Goal: Task Accomplishment & Management: Complete application form

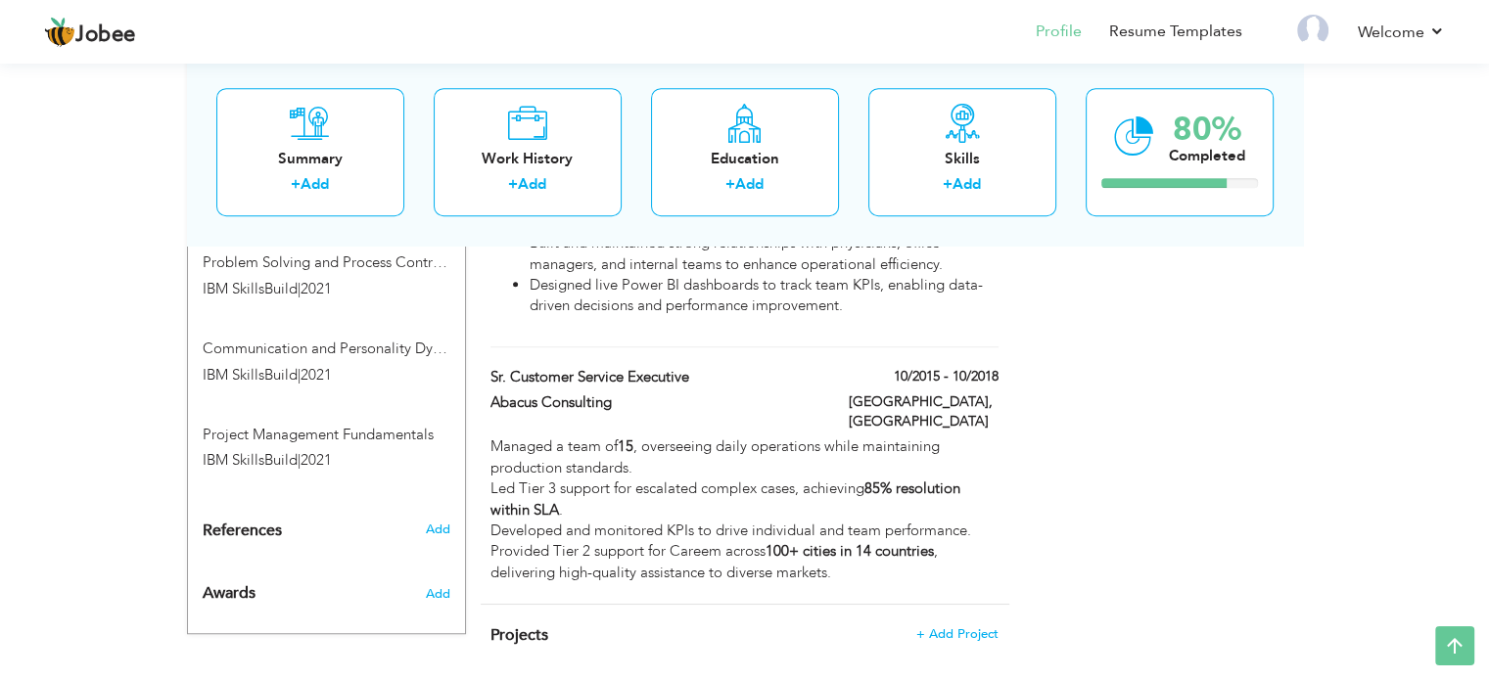
scroll to position [1245, 0]
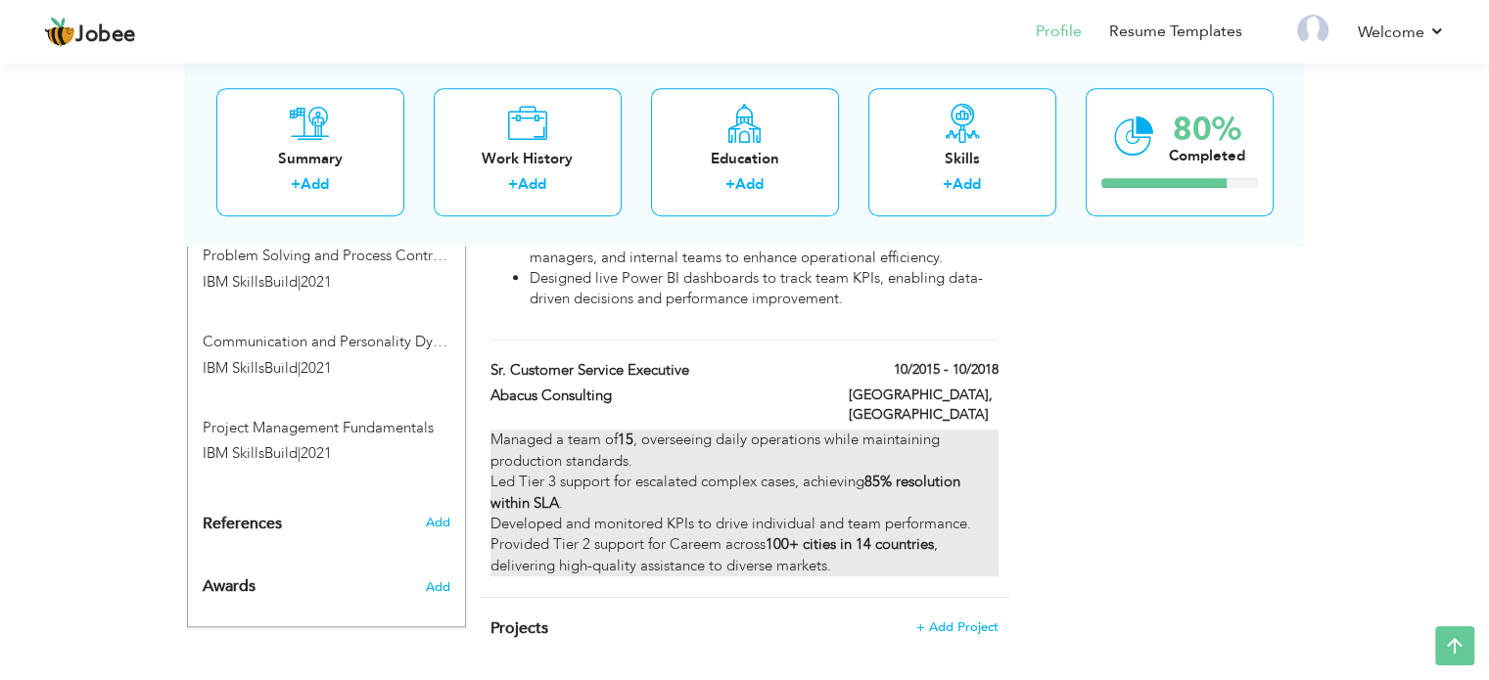
click at [846, 535] on strong "100+ cities in 14 countries" at bounding box center [850, 545] width 168 height 20
type input "Sr. Customer Service Executive"
type input "Abacus Consulting"
type input "10/2015"
type input "10/2018"
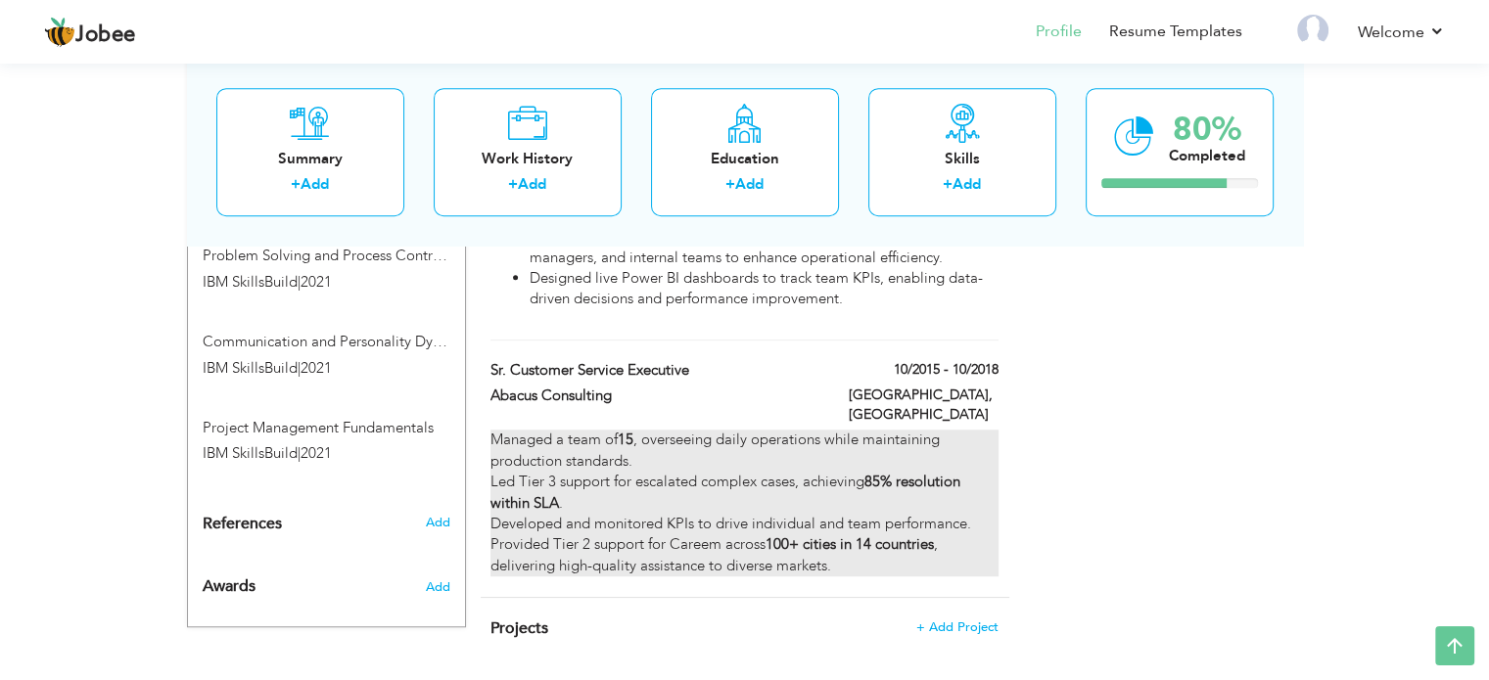
type input "[GEOGRAPHIC_DATA]"
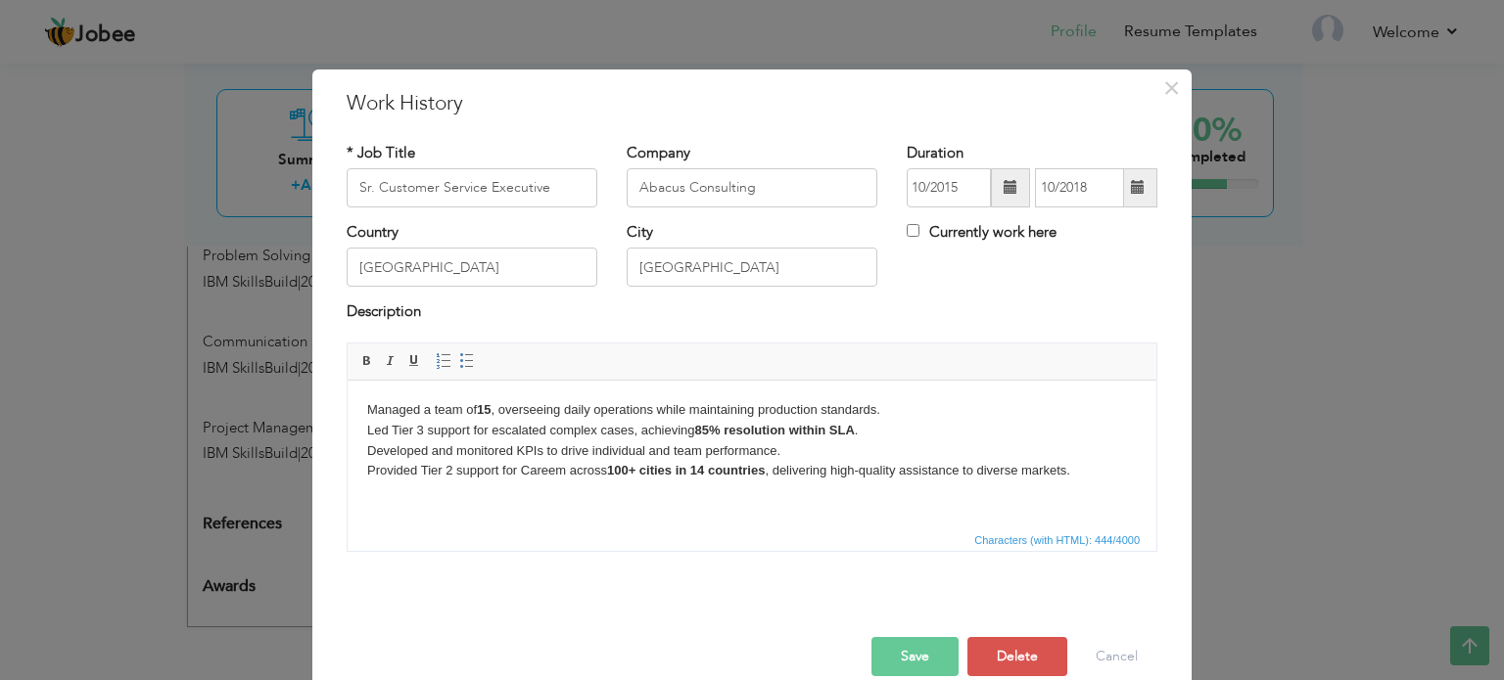
click at [446, 442] on p "Managed a team of 15 , overseeing daily operations while maintaining production…" at bounding box center [751, 439] width 769 height 81
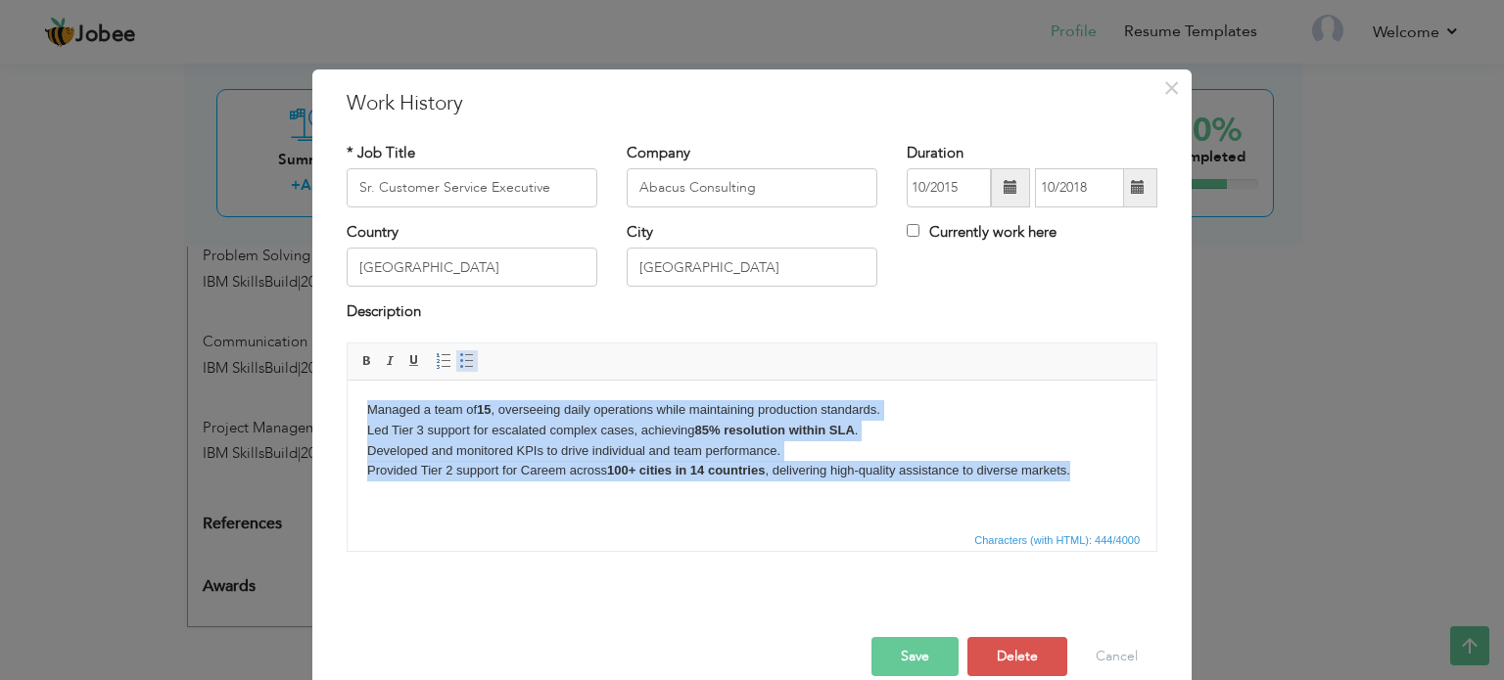
click at [461, 355] on span at bounding box center [467, 361] width 16 height 16
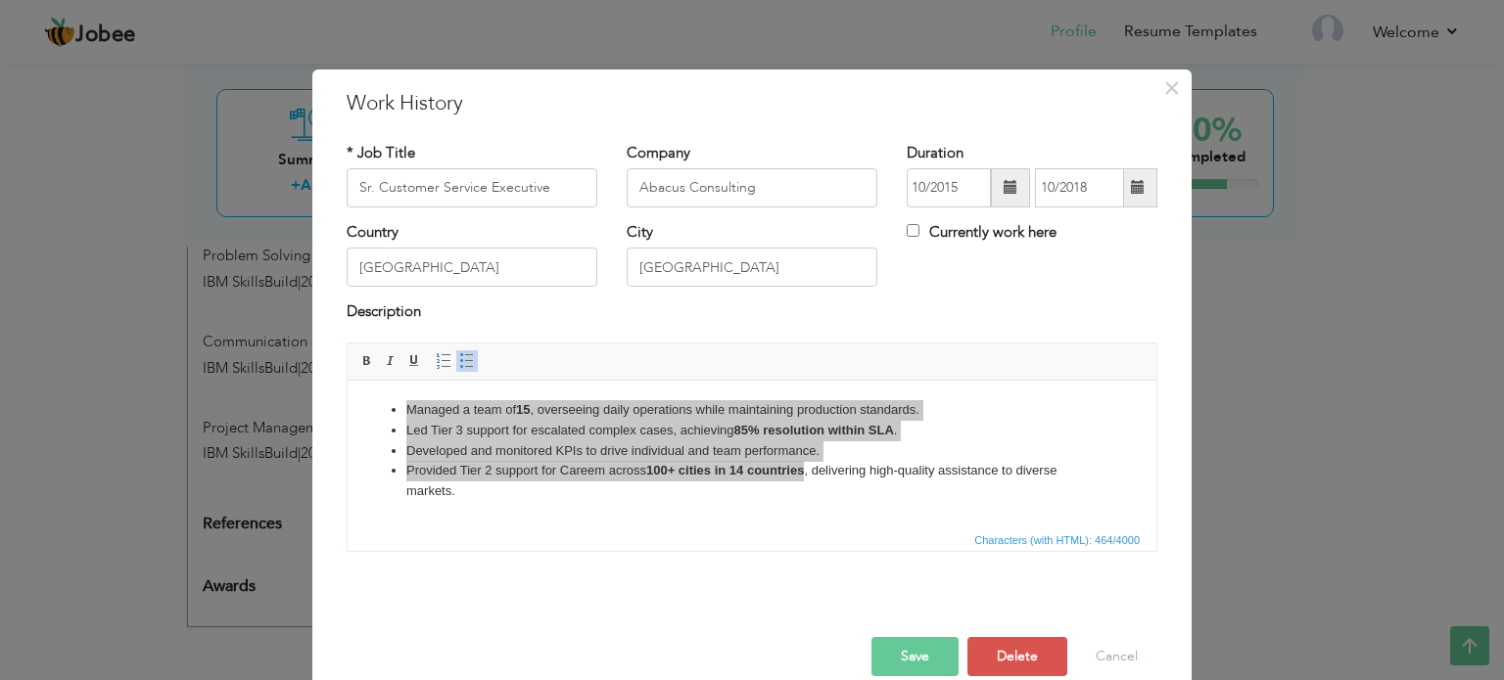
click at [910, 661] on button "Save" at bounding box center [914, 656] width 87 height 39
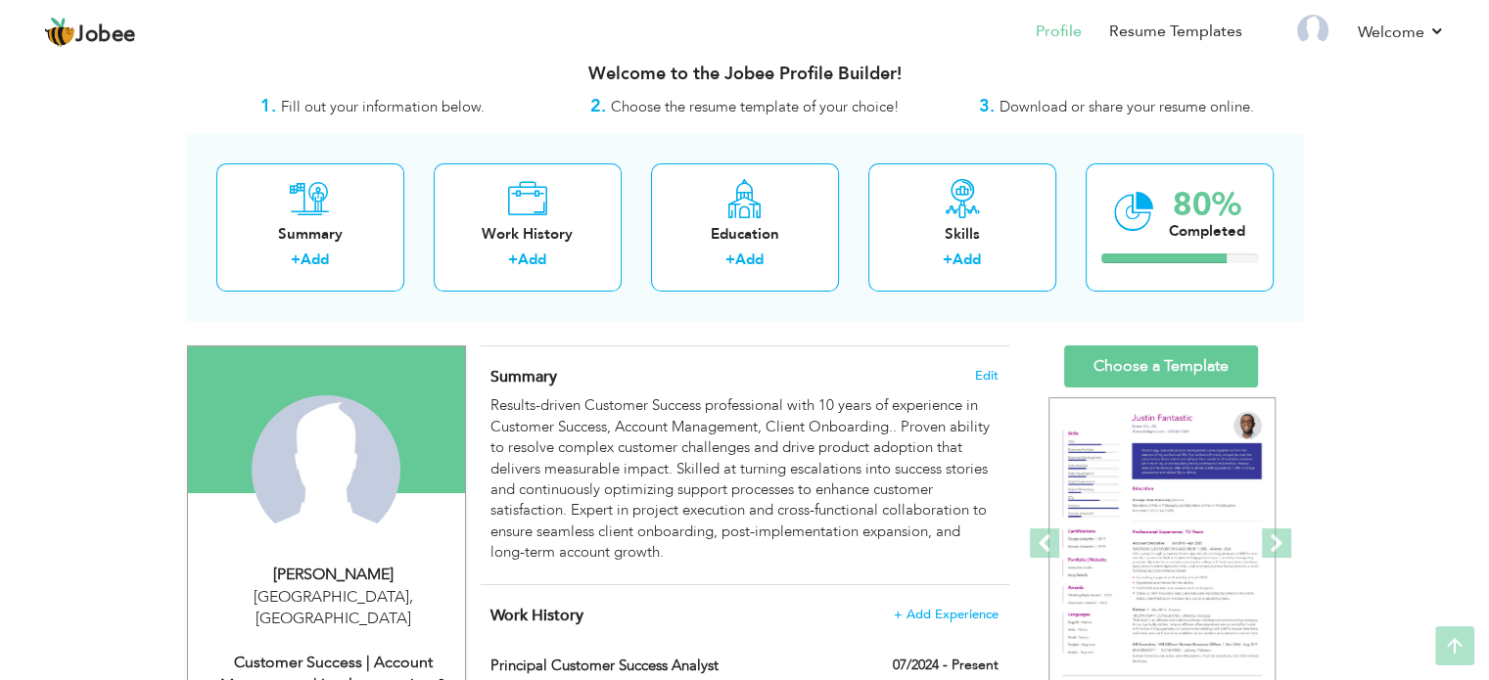
scroll to position [0, 0]
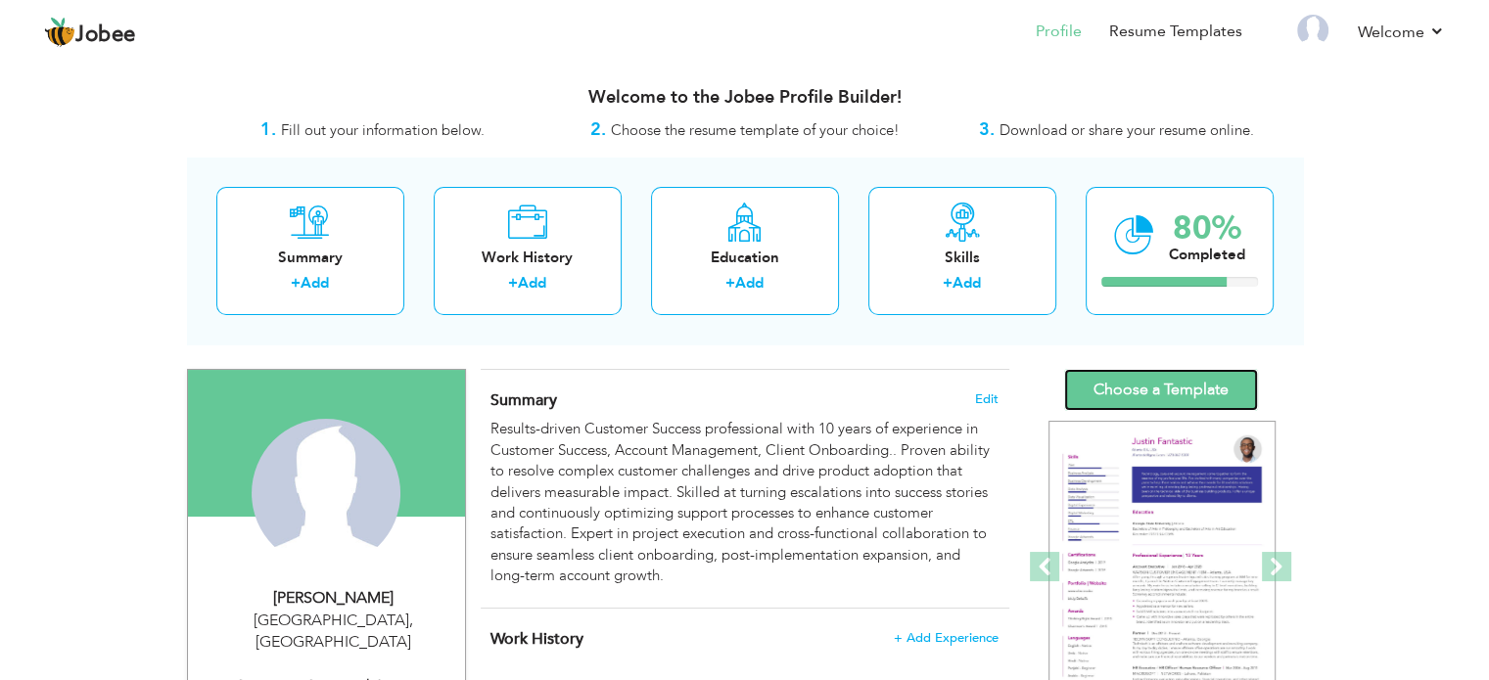
click at [1192, 391] on link "Choose a Template" at bounding box center [1161, 390] width 194 height 42
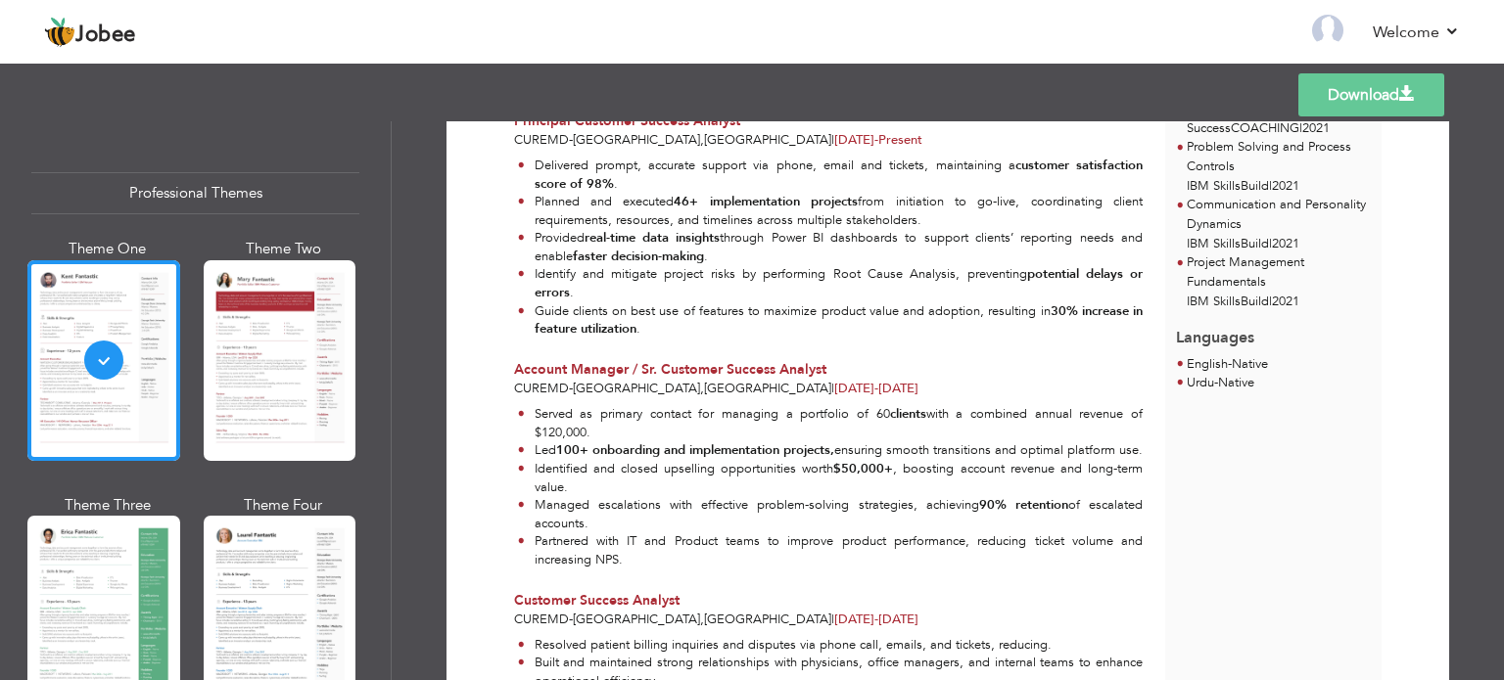
scroll to position [809, 0]
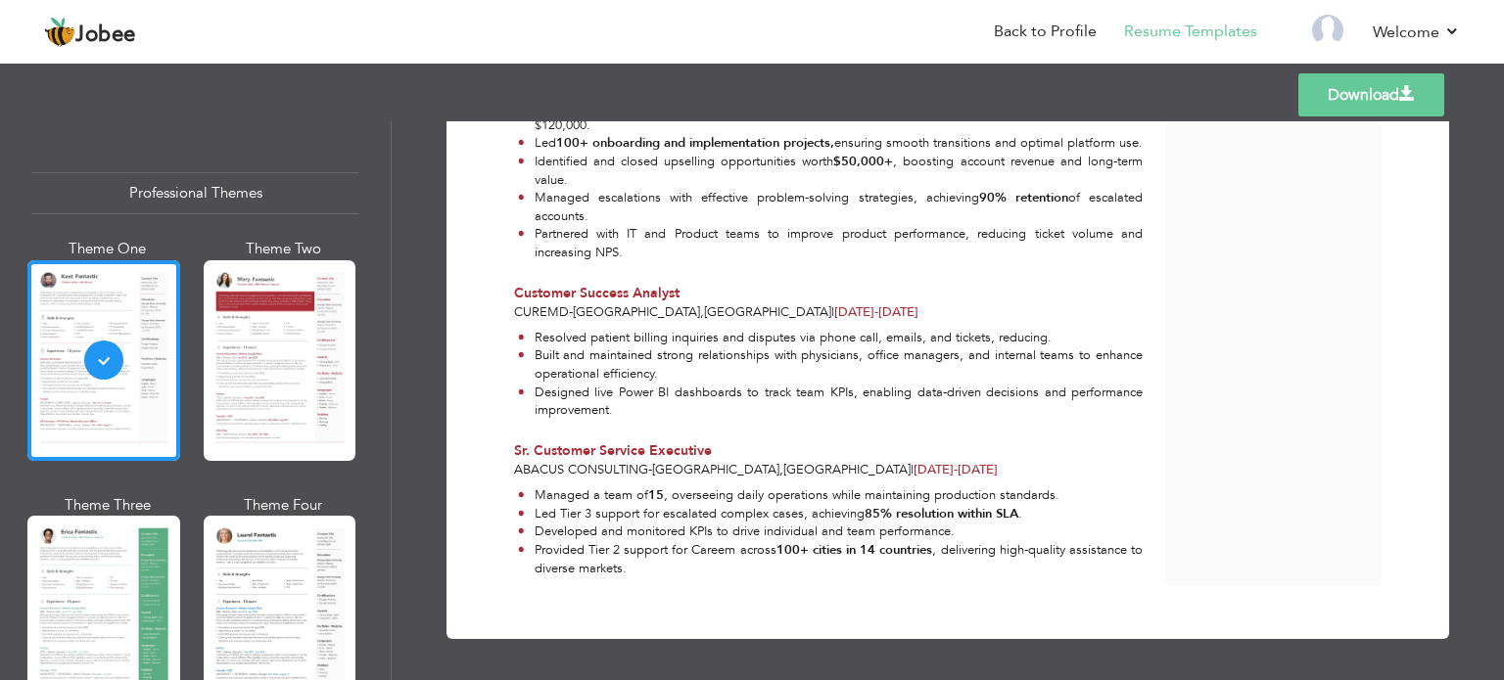
click at [1400, 97] on span at bounding box center [1407, 94] width 16 height 16
click at [910, 661] on div "Download Mirza Tanzeel Ahmad Customer Success | Account Management| Implementat…" at bounding box center [948, 400] width 1112 height 559
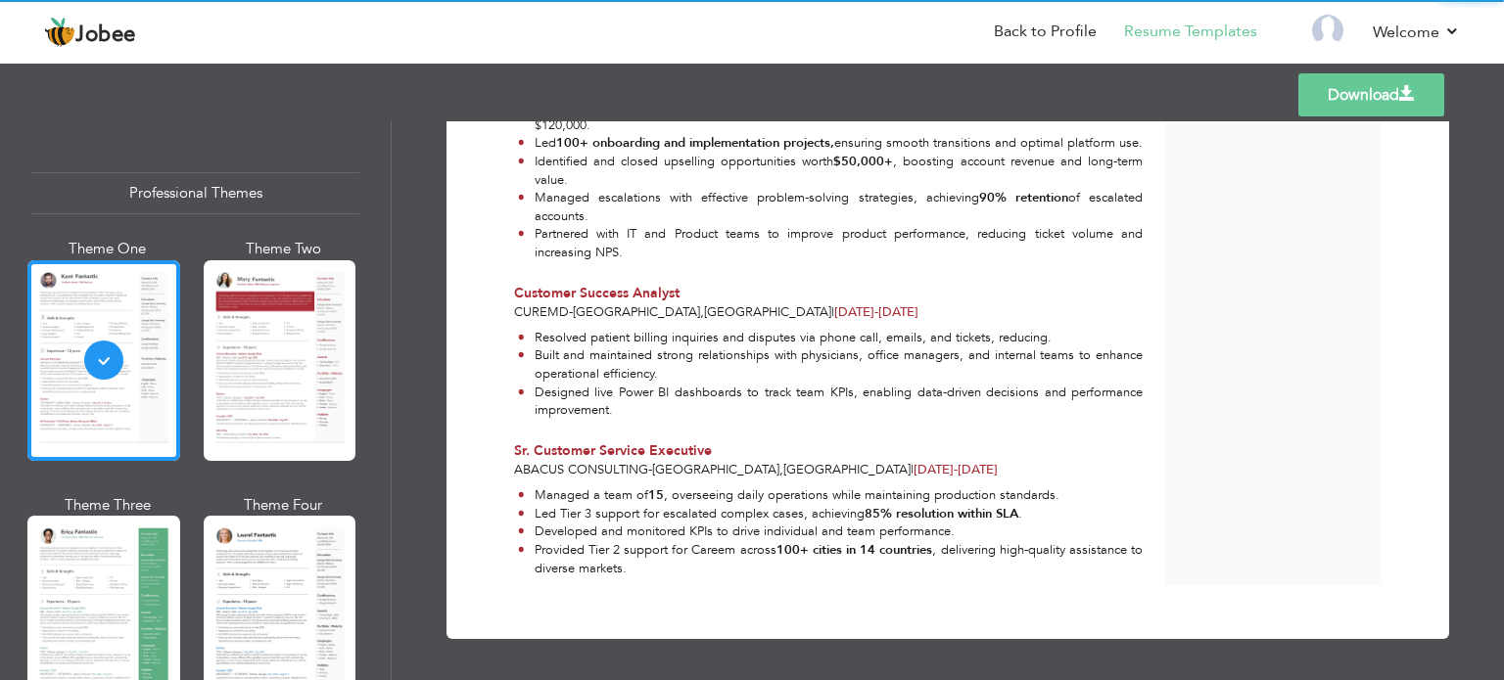
click at [910, 661] on div "Download Mirza Tanzeel Ahmad Customer Success | Account Management| Implementat…" at bounding box center [948, 400] width 1112 height 559
